Goal: Transaction & Acquisition: Purchase product/service

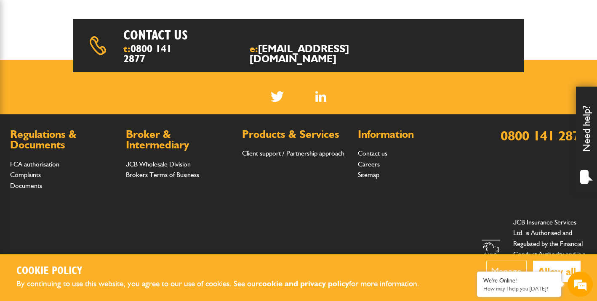
scroll to position [299, 0]
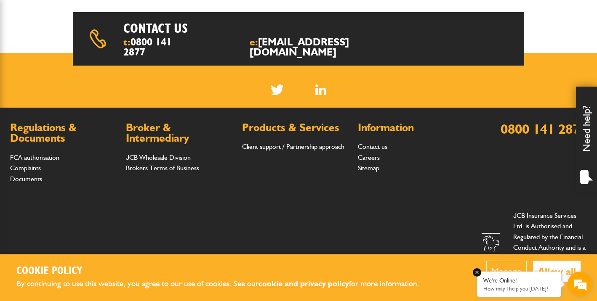
click at [534, 291] on p "How may I help you [DATE]?" at bounding box center [519, 289] width 72 height 6
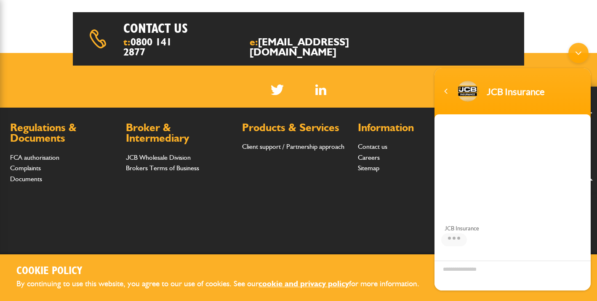
scroll to position [79, 0]
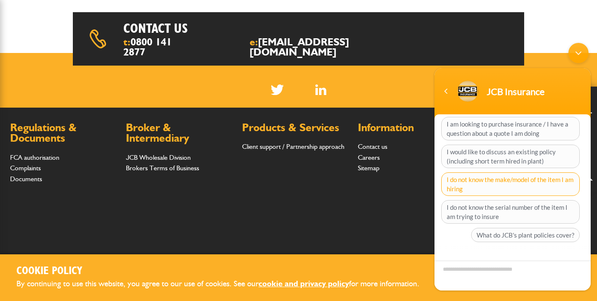
click at [471, 186] on span "I do not know the make/model of the item I am hiring" at bounding box center [510, 185] width 138 height 24
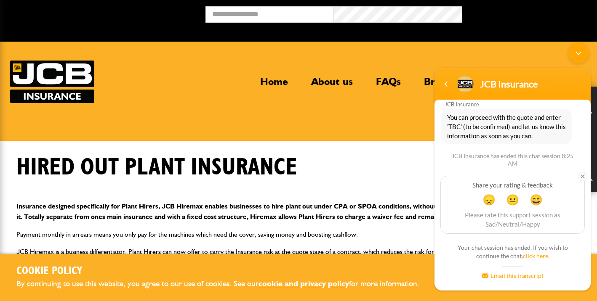
scroll to position [0, 0]
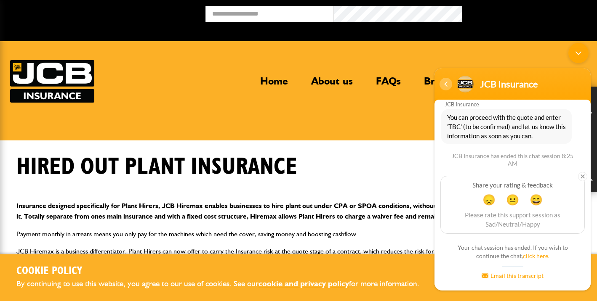
click at [446, 85] on div "Navigation go back" at bounding box center [445, 84] width 13 height 13
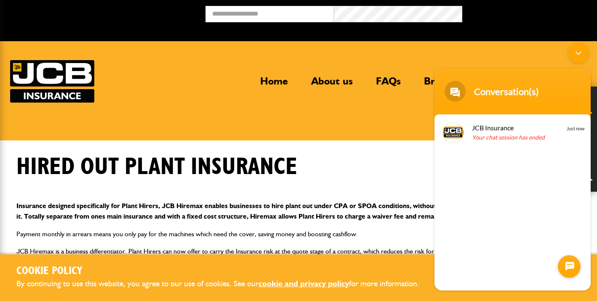
scroll to position [0, 0]
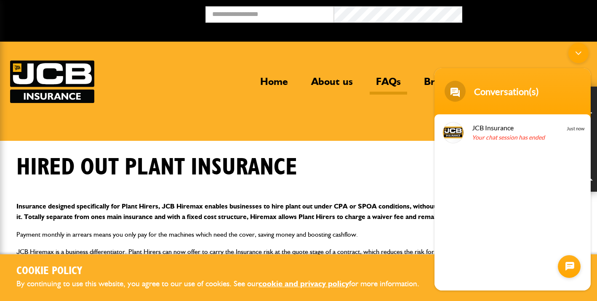
click at [385, 80] on link "FAQs" at bounding box center [387, 84] width 37 height 19
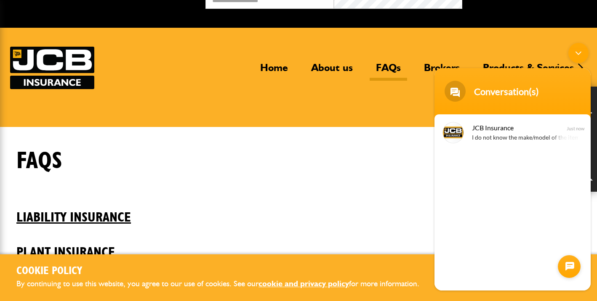
scroll to position [123, 0]
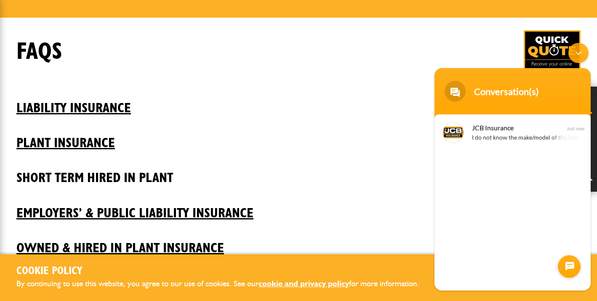
click at [102, 177] on h2 "Short Term Hired In Plant" at bounding box center [298, 171] width 564 height 29
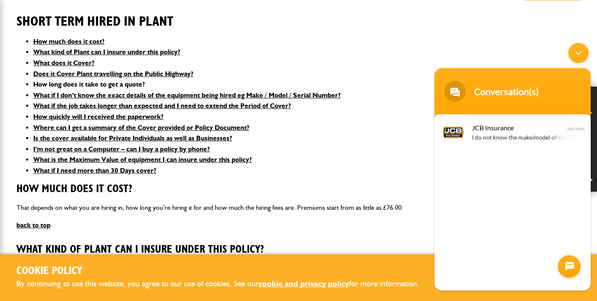
scroll to position [208, 0]
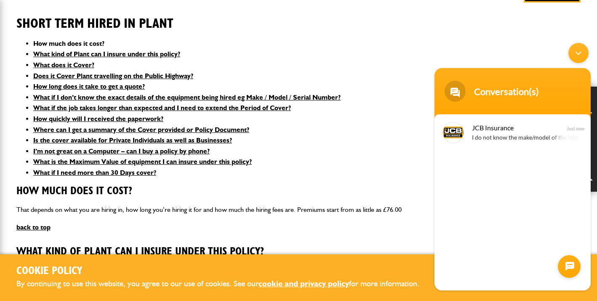
click at [63, 44] on link "How much does it cost?" at bounding box center [68, 44] width 71 height 8
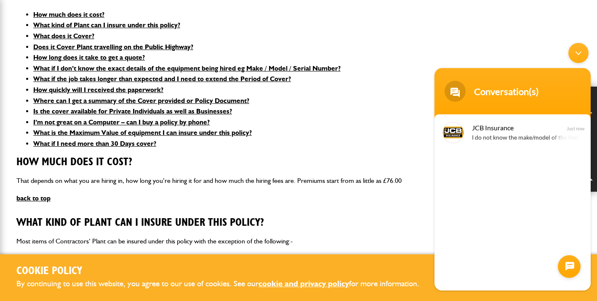
scroll to position [238, 0]
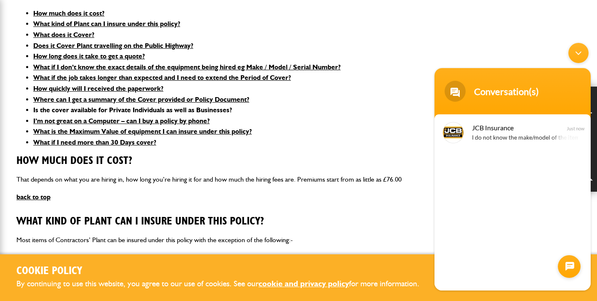
click at [152, 112] on link "Is the cover available for Private Individuals as well as Businesses?" at bounding box center [132, 110] width 199 height 8
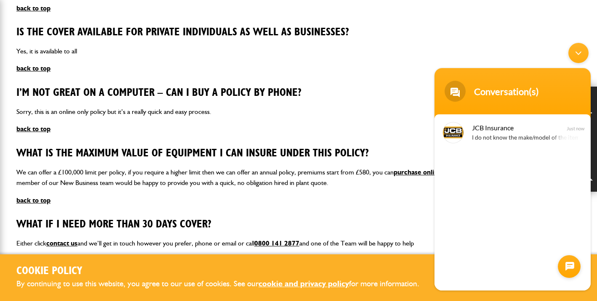
scroll to position [1063, 0]
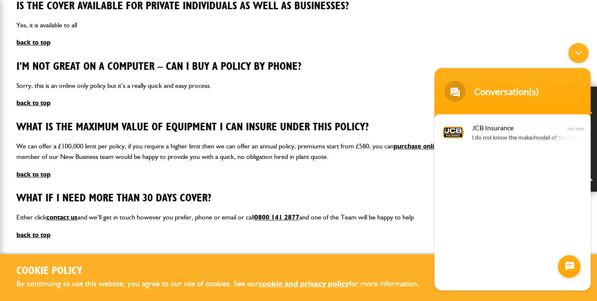
click at [578, 52] on div "Minimize live chat window" at bounding box center [578, 53] width 20 height 20
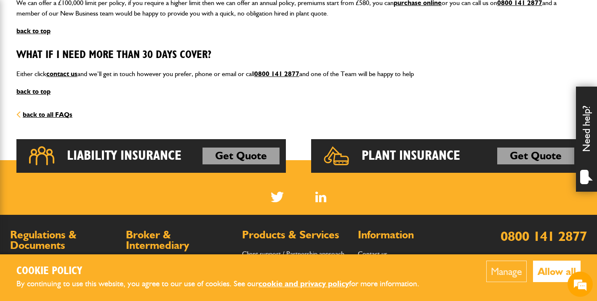
scroll to position [1202, 0]
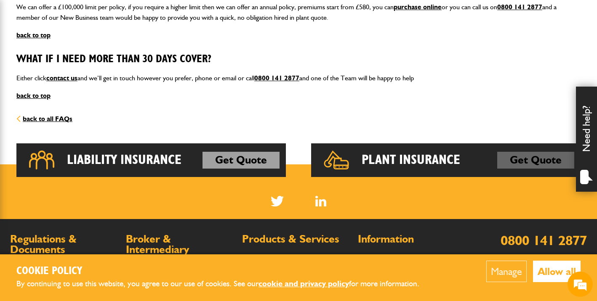
click at [525, 164] on link "Get Quote" at bounding box center [535, 160] width 77 height 17
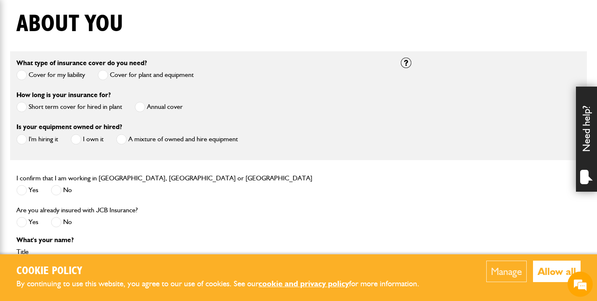
click at [24, 108] on span at bounding box center [21, 107] width 11 height 11
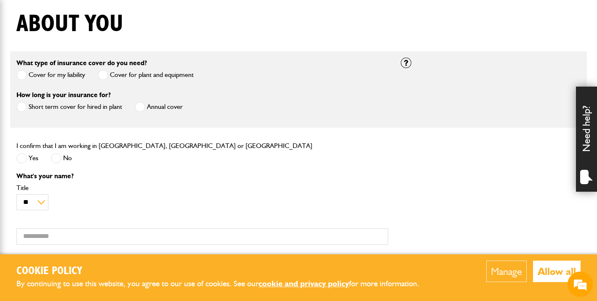
click at [24, 161] on span at bounding box center [21, 158] width 11 height 11
click at [43, 203] on select "** *** **** ** ** **" at bounding box center [32, 202] width 32 height 16
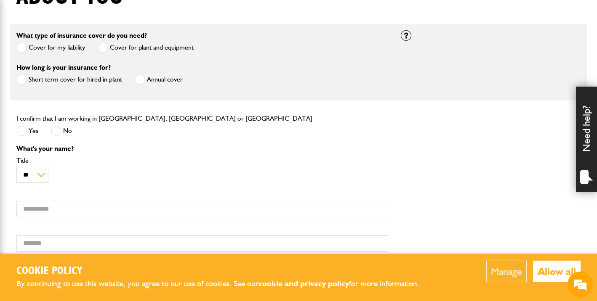
scroll to position [237, 0]
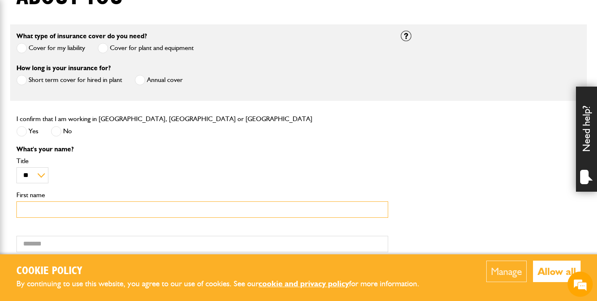
click at [46, 212] on input "First name" at bounding box center [202, 210] width 372 height 16
type input "****"
type input "******"
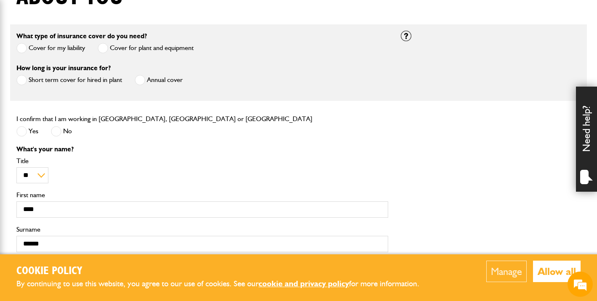
type input "**********"
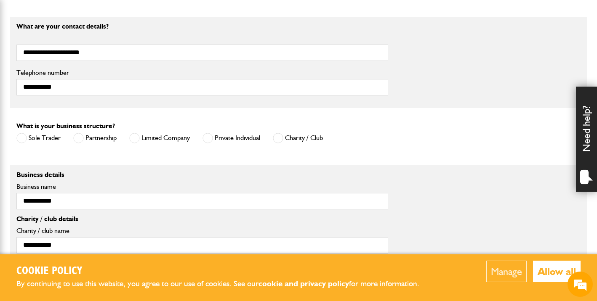
scroll to position [492, 0]
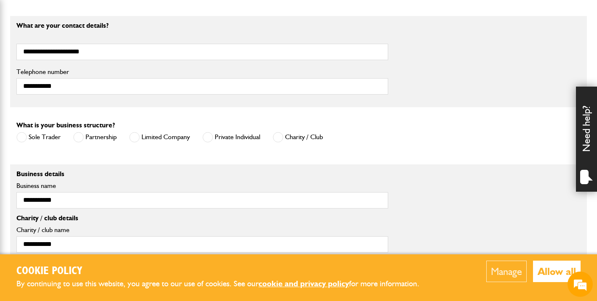
click at [22, 139] on span at bounding box center [21, 137] width 11 height 11
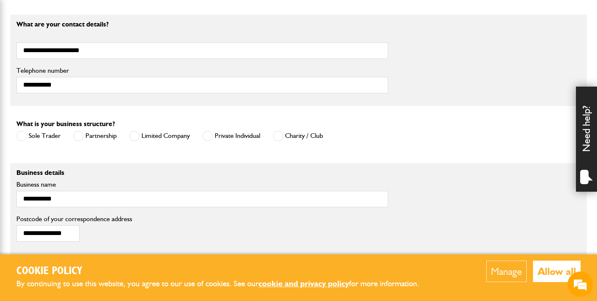
scroll to position [498, 0]
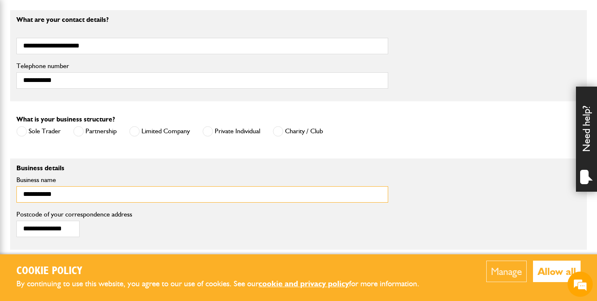
drag, startPoint x: 67, startPoint y: 197, endPoint x: -3, endPoint y: 188, distance: 70.4
click at [0, 188] on html "Cookie Policy By continuing to use this website, you agree to our use of cookie…" at bounding box center [298, 22] width 597 height 1040
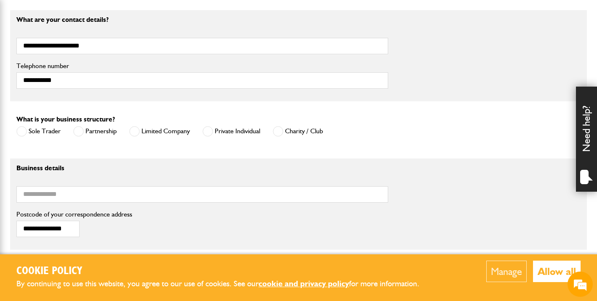
click at [212, 133] on span at bounding box center [207, 131] width 11 height 11
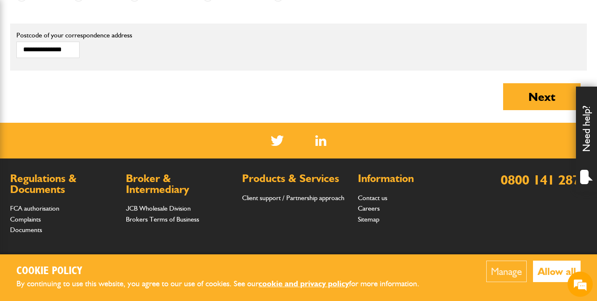
scroll to position [580, 0]
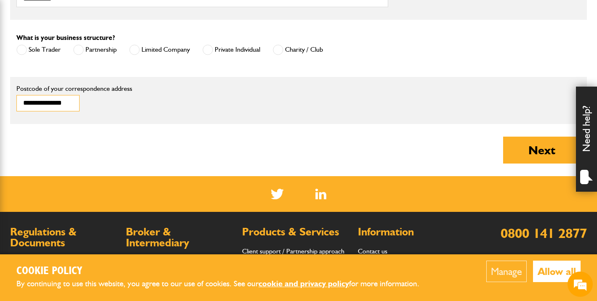
click at [61, 102] on input "**********" at bounding box center [47, 103] width 63 height 16
click at [46, 105] on input "**********" at bounding box center [47, 103] width 63 height 16
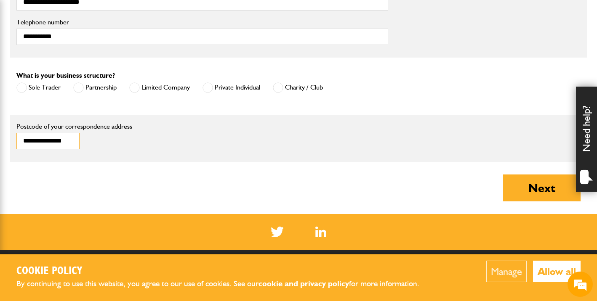
scroll to position [547, 0]
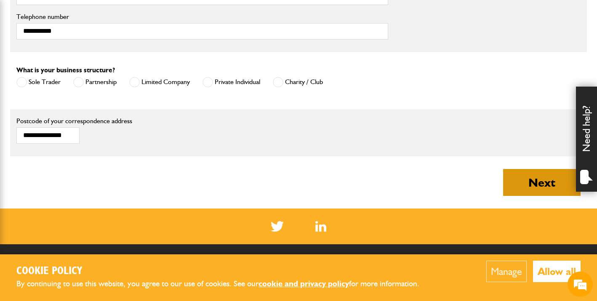
click at [550, 187] on button "Next" at bounding box center [541, 182] width 77 height 27
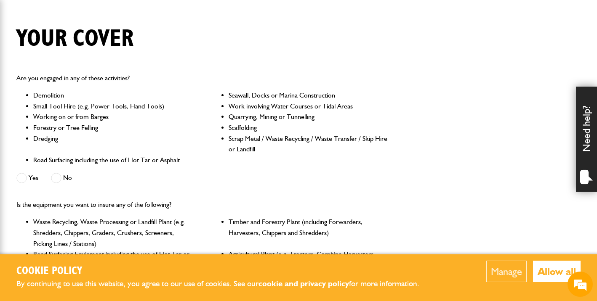
click at [23, 178] on span at bounding box center [21, 178] width 11 height 11
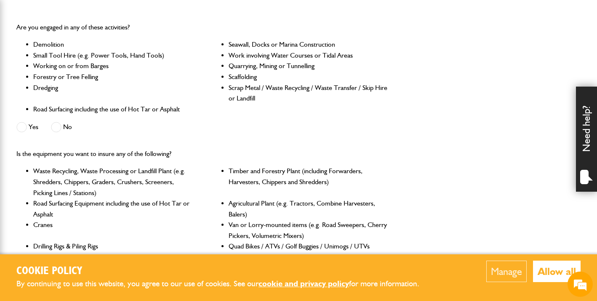
scroll to position [245, 0]
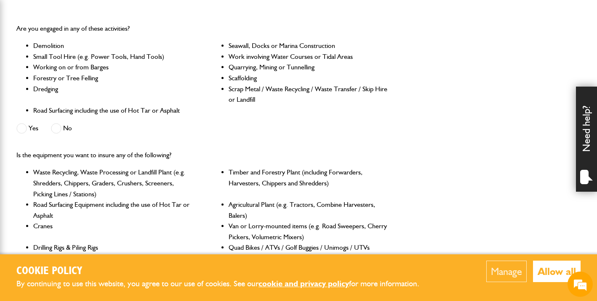
click at [58, 126] on span at bounding box center [56, 128] width 11 height 11
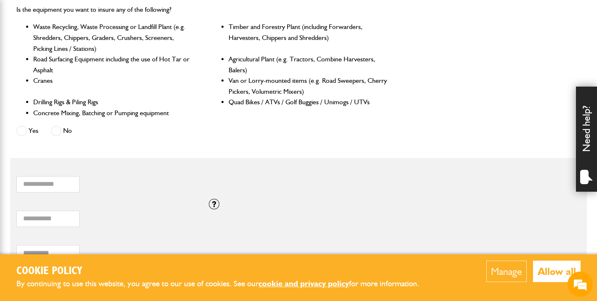
scroll to position [391, 0]
click at [57, 132] on span at bounding box center [56, 130] width 11 height 11
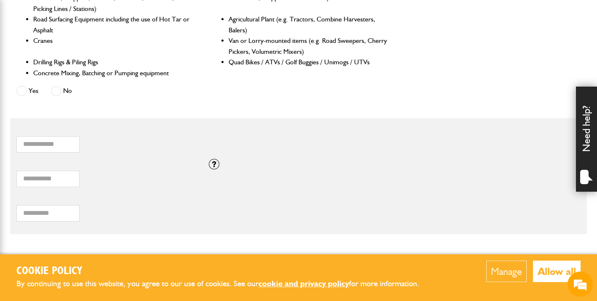
scroll to position [434, 0]
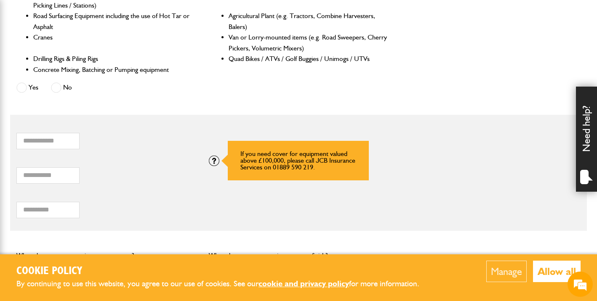
click at [212, 162] on div at bounding box center [214, 161] width 11 height 11
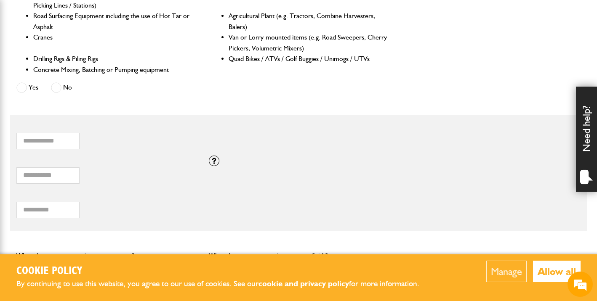
click at [162, 192] on div "Total hiring fees Please enter a minimum value of 25 for total hiring fees." at bounding box center [106, 207] width 192 height 35
drag, startPoint x: 38, startPoint y: 175, endPoint x: 8, endPoint y: 171, distance: 30.1
click at [8, 171] on body "Cookie Policy By continuing to use this website, you agree to our use of cookie…" at bounding box center [298, 74] width 597 height 1016
type input "*****"
click at [145, 204] on div "Total hiring fees Please enter a minimum value of 25 for total hiring fees." at bounding box center [106, 205] width 180 height 26
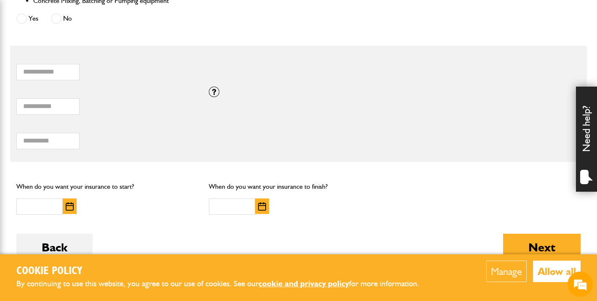
scroll to position [510, 0]
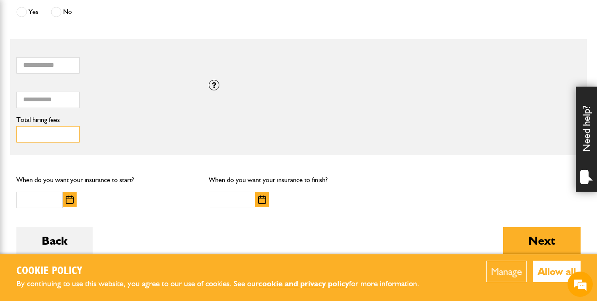
click at [45, 129] on input "Total hiring fees" at bounding box center [47, 134] width 63 height 16
type input "***"
click at [54, 199] on input "text" at bounding box center [39, 200] width 46 height 16
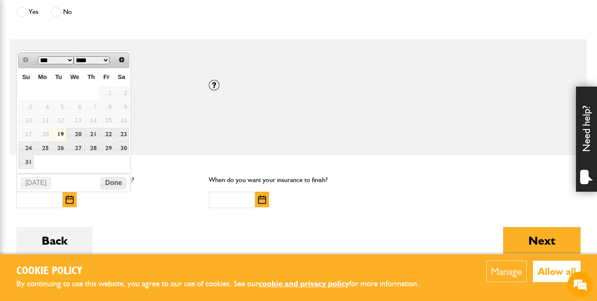
click at [57, 60] on select "*** ***" at bounding box center [56, 60] width 36 height 8
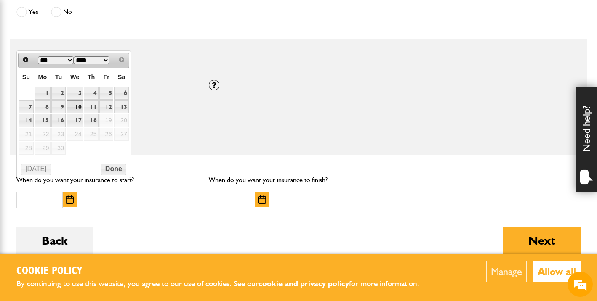
click at [76, 107] on link "10" at bounding box center [74, 107] width 16 height 13
type input "**********"
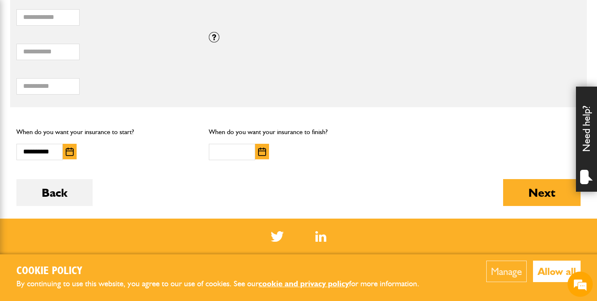
scroll to position [575, 0]
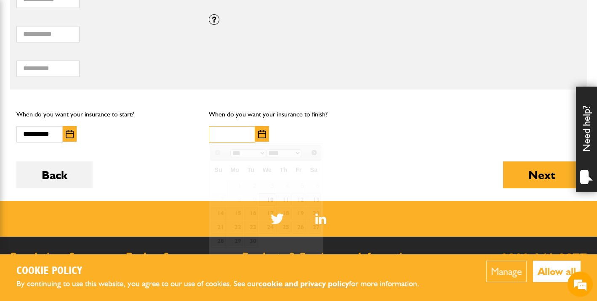
click at [236, 133] on input "text" at bounding box center [232, 134] width 46 height 16
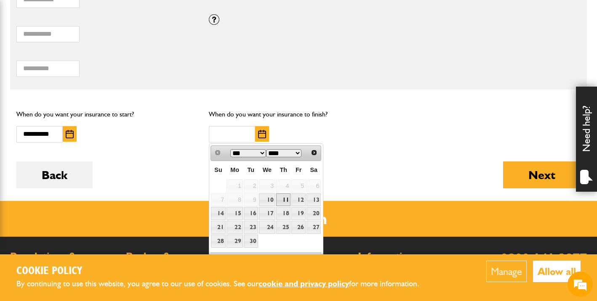
click at [288, 200] on link "11" at bounding box center [283, 200] width 14 height 13
type input "**********"
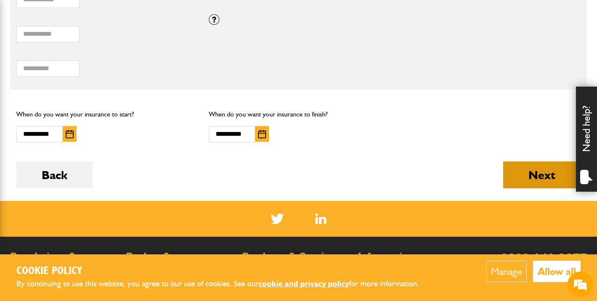
click at [537, 178] on button "Next" at bounding box center [541, 175] width 77 height 27
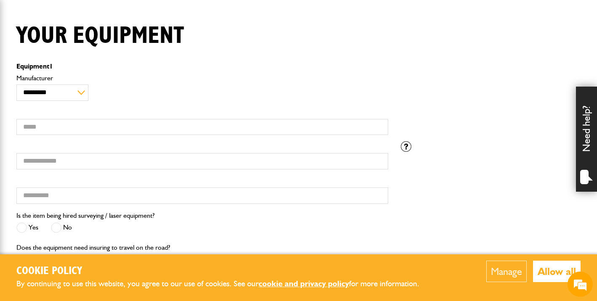
scroll to position [196, 0]
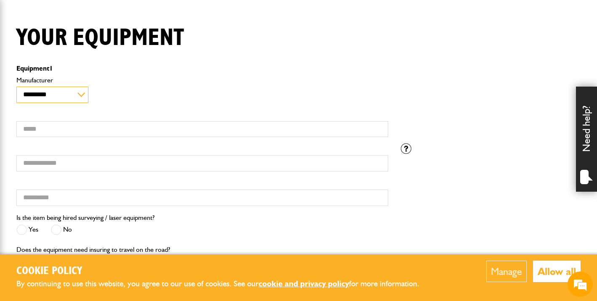
click at [33, 93] on select "**********" at bounding box center [52, 95] width 72 height 16
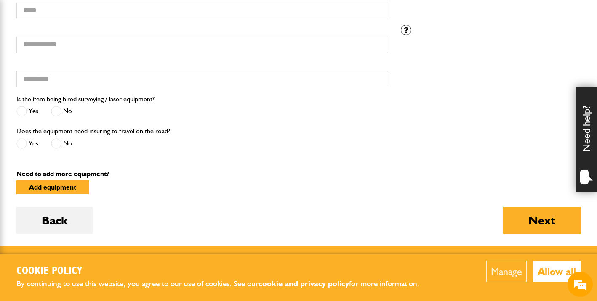
scroll to position [311, 0]
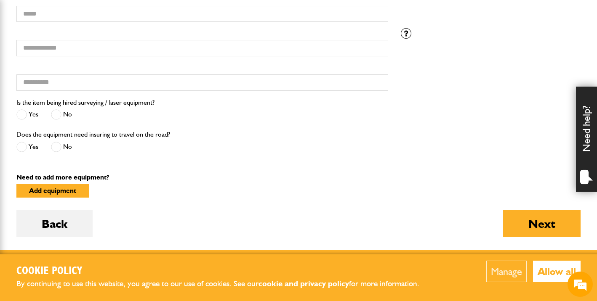
click at [56, 115] on span at bounding box center [56, 114] width 11 height 11
click at [59, 149] on span at bounding box center [56, 147] width 11 height 11
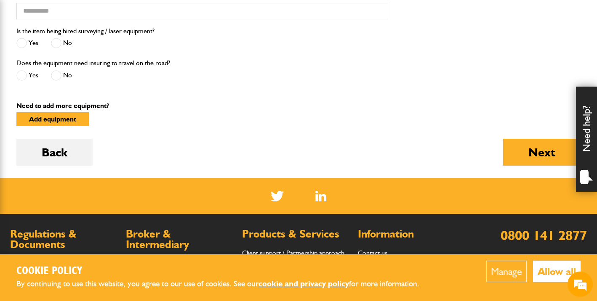
scroll to position [380, 0]
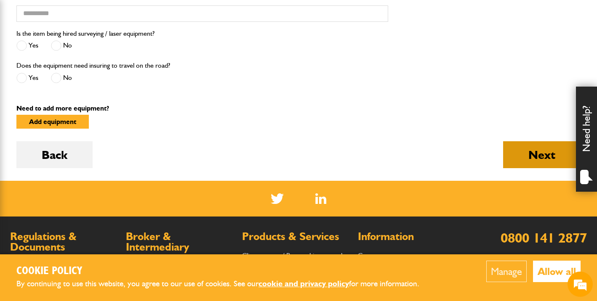
click at [545, 160] on button "Next" at bounding box center [541, 154] width 77 height 27
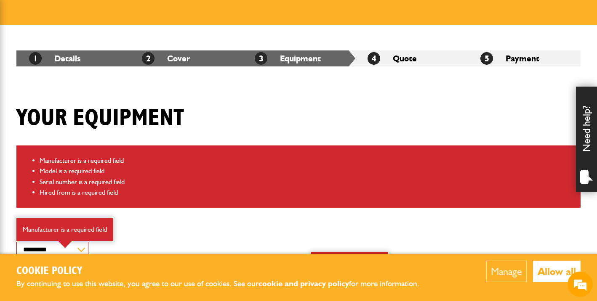
scroll to position [226, 0]
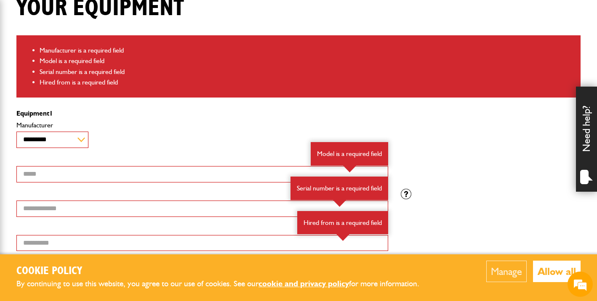
click at [44, 140] on select "**********" at bounding box center [52, 140] width 72 height 16
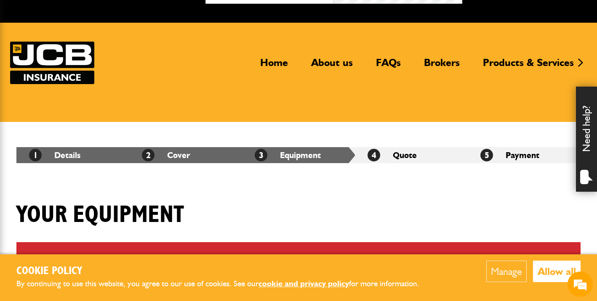
scroll to position [0, 0]
